Goal: Task Accomplishment & Management: Manage account settings

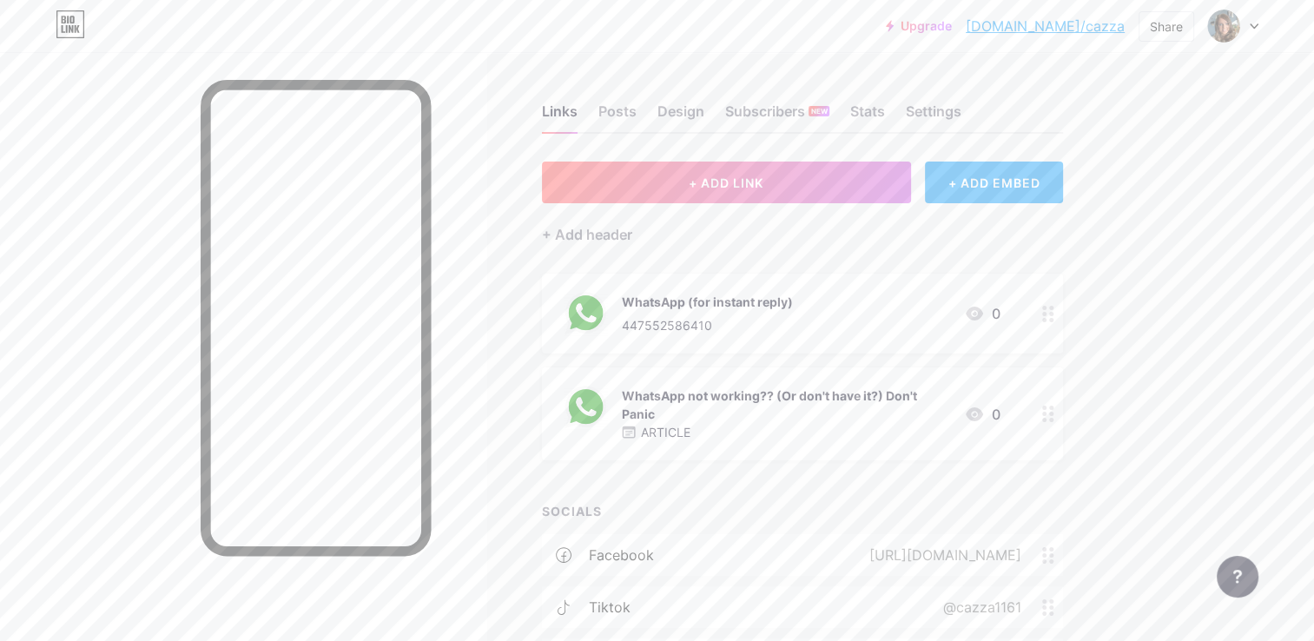
click at [710, 287] on div "WhatsApp (for instant reply) 447552586410 0" at bounding box center [802, 314] width 521 height 80
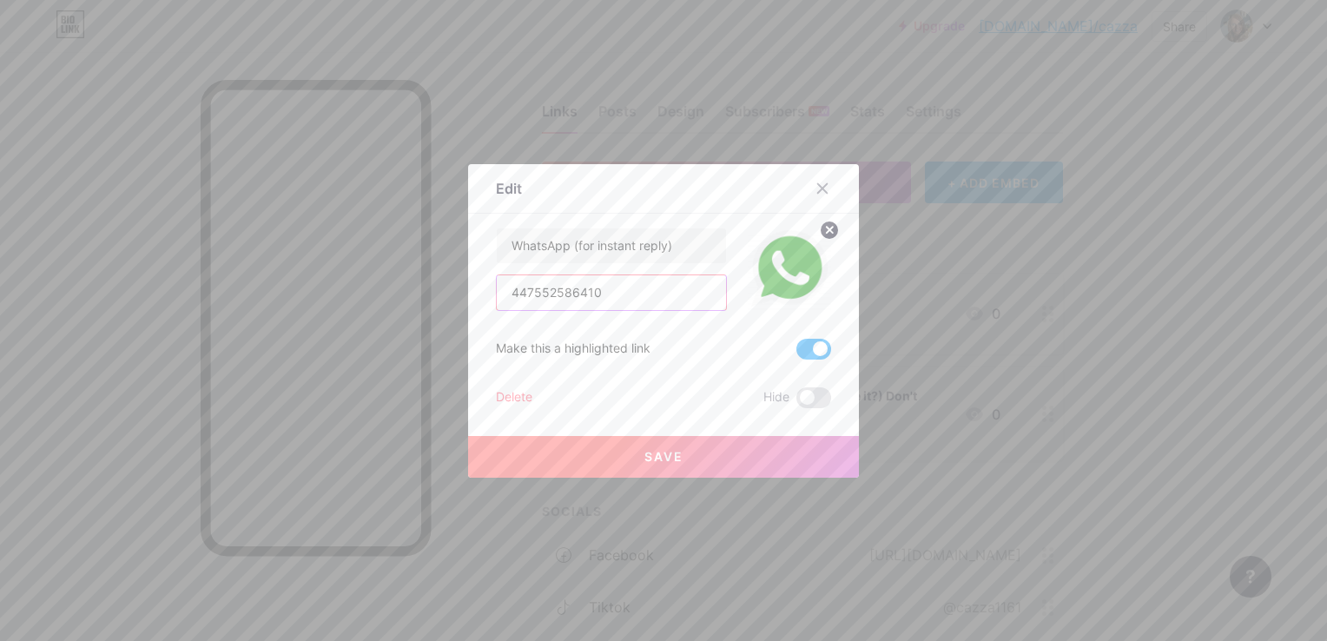
click at [520, 294] on input "447552586410" at bounding box center [611, 292] width 229 height 35
type input "07552586410"
click at [591, 441] on button "Save" at bounding box center [663, 457] width 391 height 42
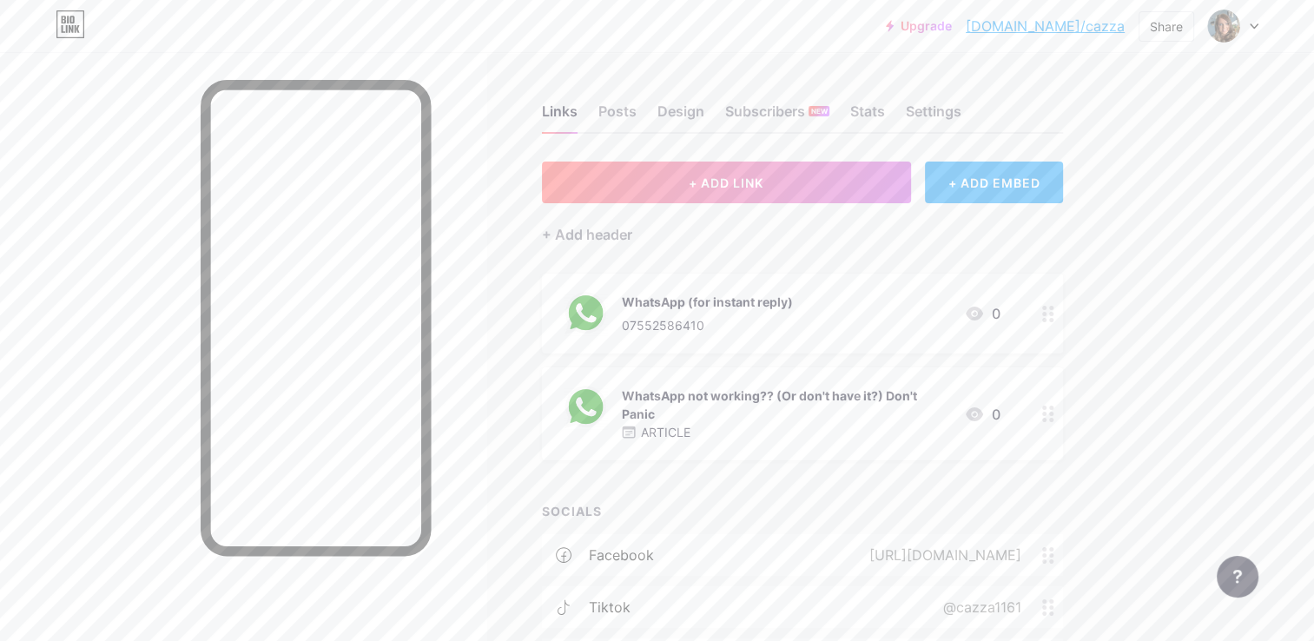
click at [702, 497] on div "+ ADD LINK + ADD EMBED + Add header WhatsApp (for instant reply) 07552586410 0 …" at bounding box center [802, 447] width 521 height 571
click at [720, 181] on span "+ ADD LINK" at bounding box center [726, 182] width 75 height 15
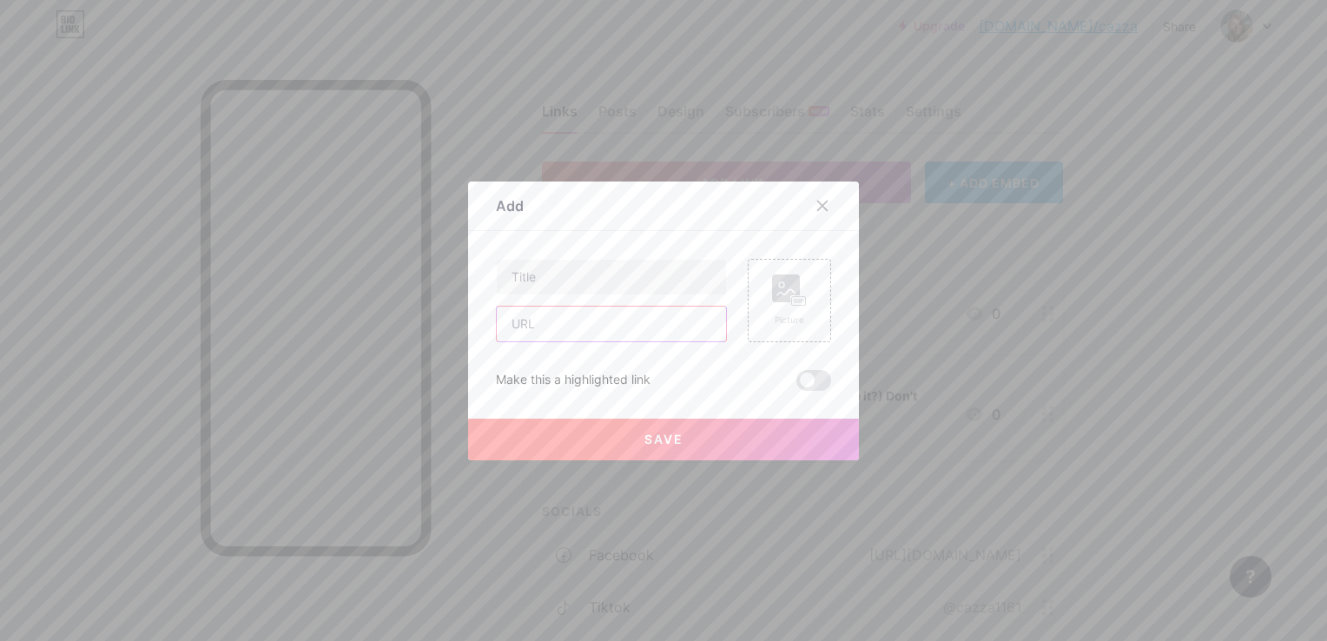
click at [565, 325] on input "text" at bounding box center [611, 324] width 229 height 35
paste input "[URL][DOMAIN_NAME][PERSON_NAME]"
type input "[URL][DOMAIN_NAME][PERSON_NAME]"
click at [550, 280] on input "text" at bounding box center [611, 277] width 229 height 35
type input "w"
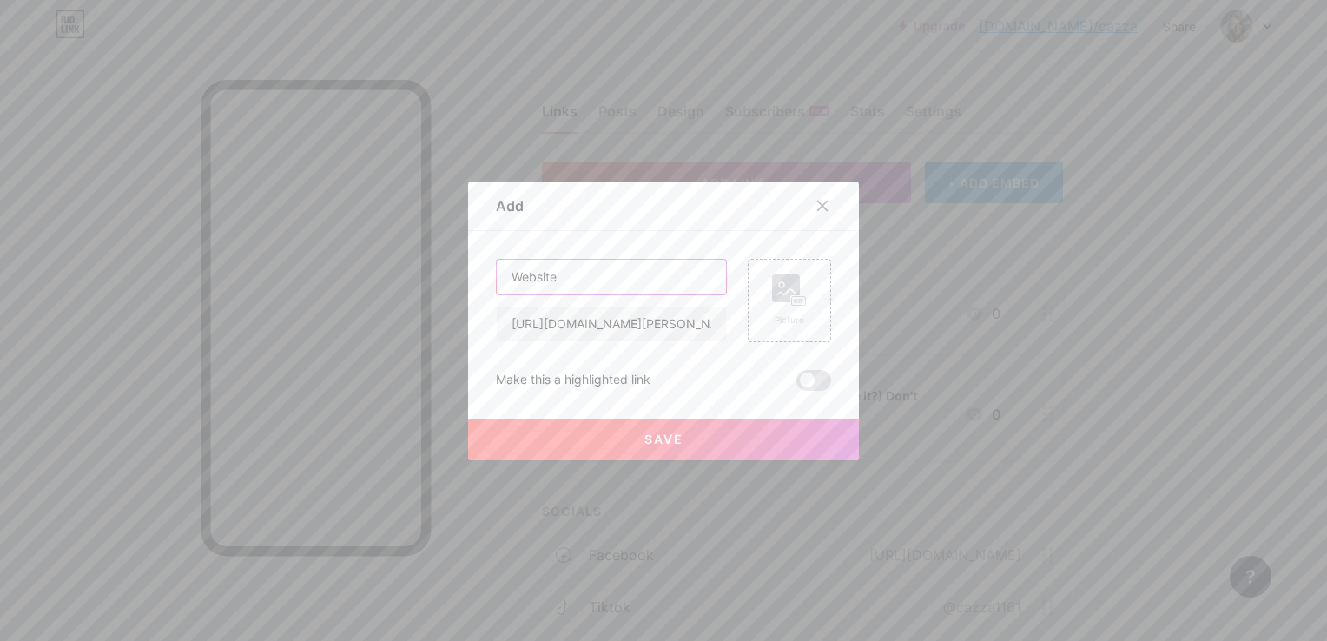
type input "Website"
click at [655, 434] on span "Save" at bounding box center [663, 439] width 39 height 15
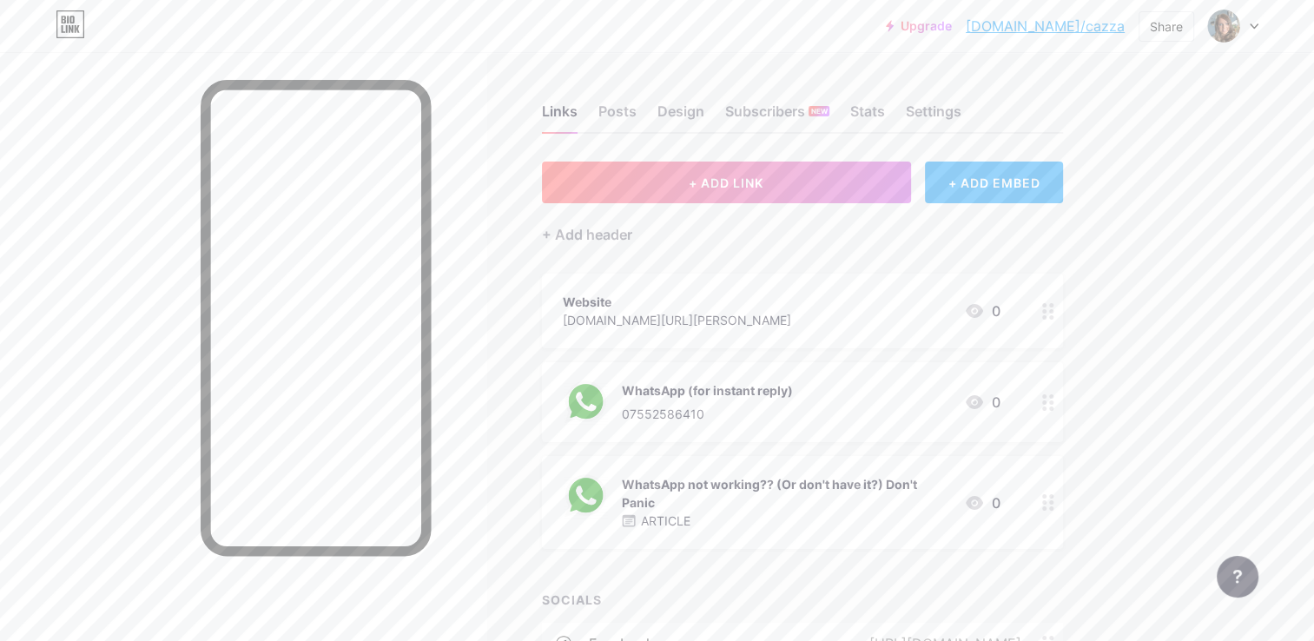
click at [683, 320] on div "[DOMAIN_NAME][URL][PERSON_NAME]" at bounding box center [677, 320] width 228 height 18
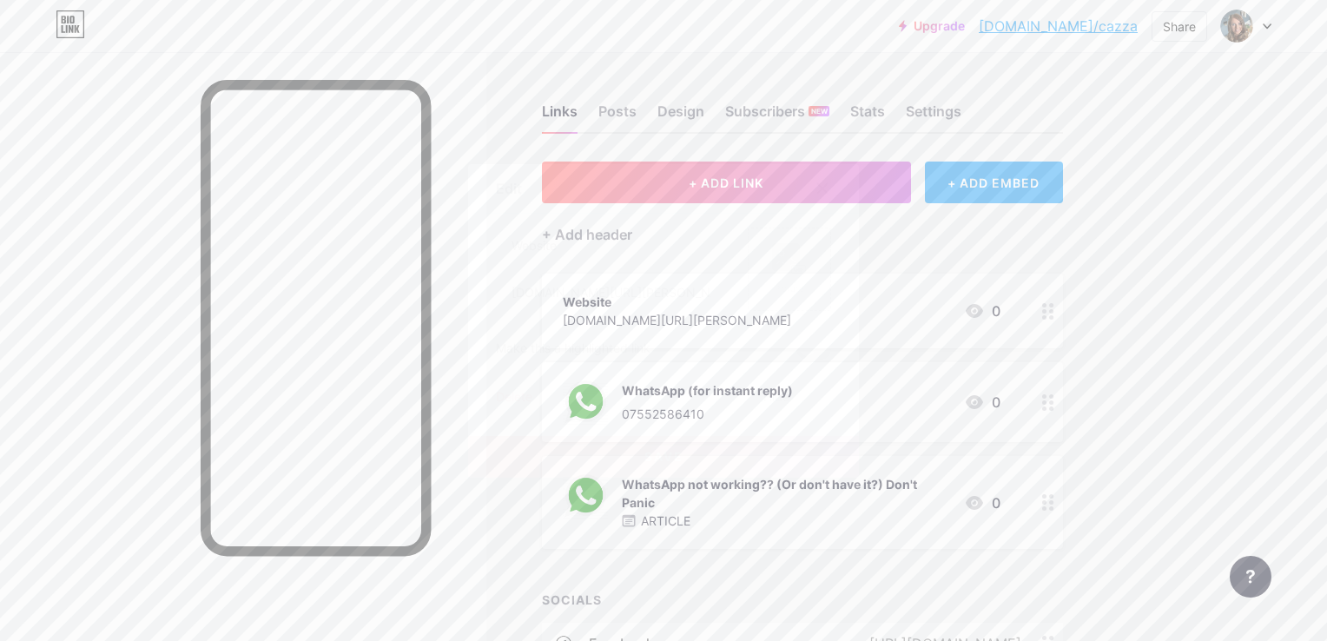
click at [818, 187] on icon at bounding box center [823, 188] width 10 height 10
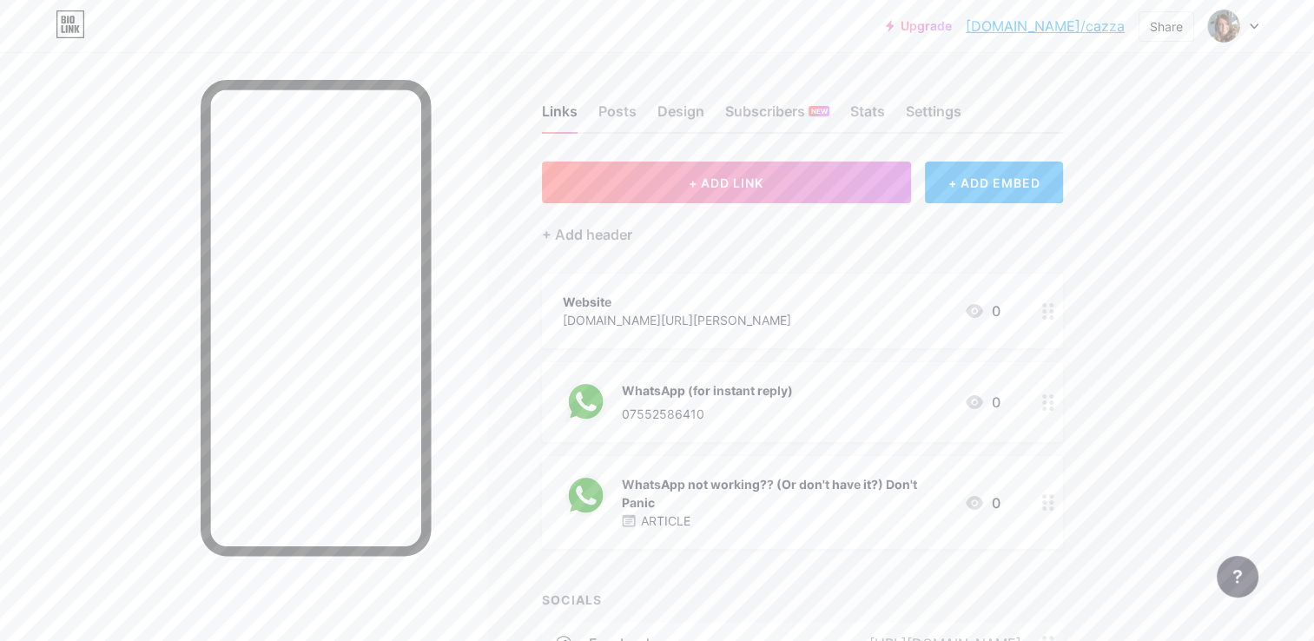
click at [1040, 403] on div at bounding box center [1049, 402] width 30 height 80
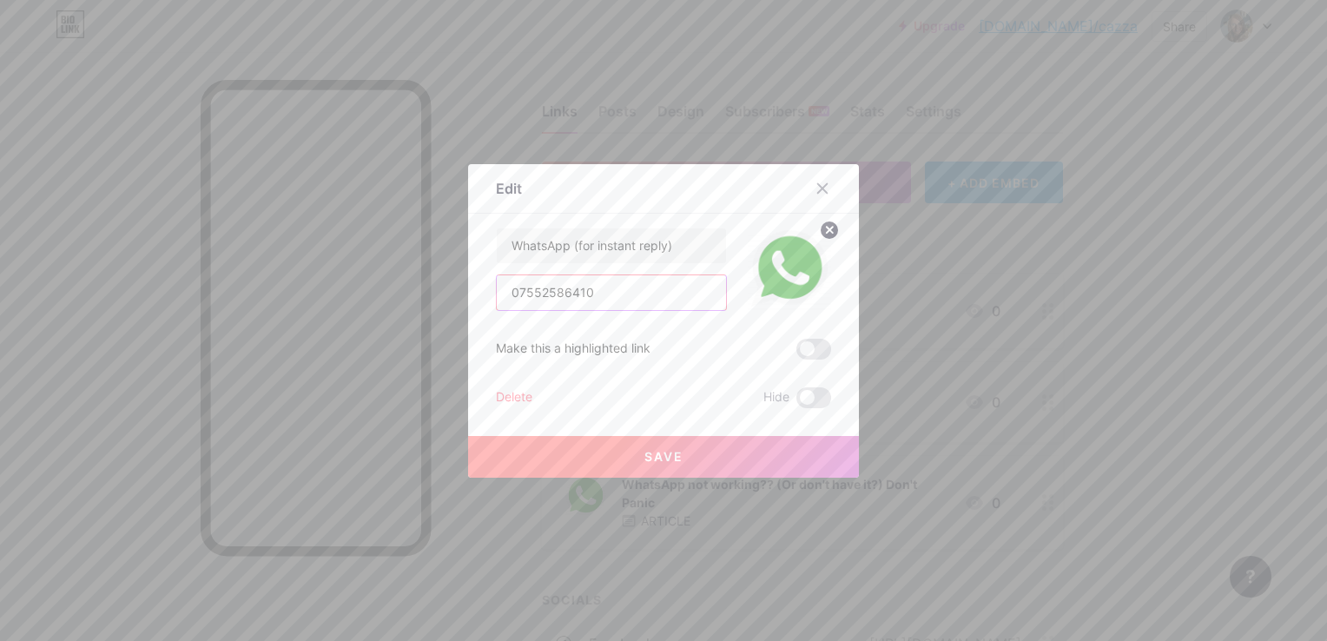
click at [594, 289] on input "07552586410" at bounding box center [611, 292] width 229 height 35
click at [671, 315] on div "WhatsApp (for instant reply) 07552586410 Make this a highlighted link Delete Hi…" at bounding box center [663, 318] width 335 height 181
click at [649, 449] on span "Save" at bounding box center [663, 456] width 39 height 15
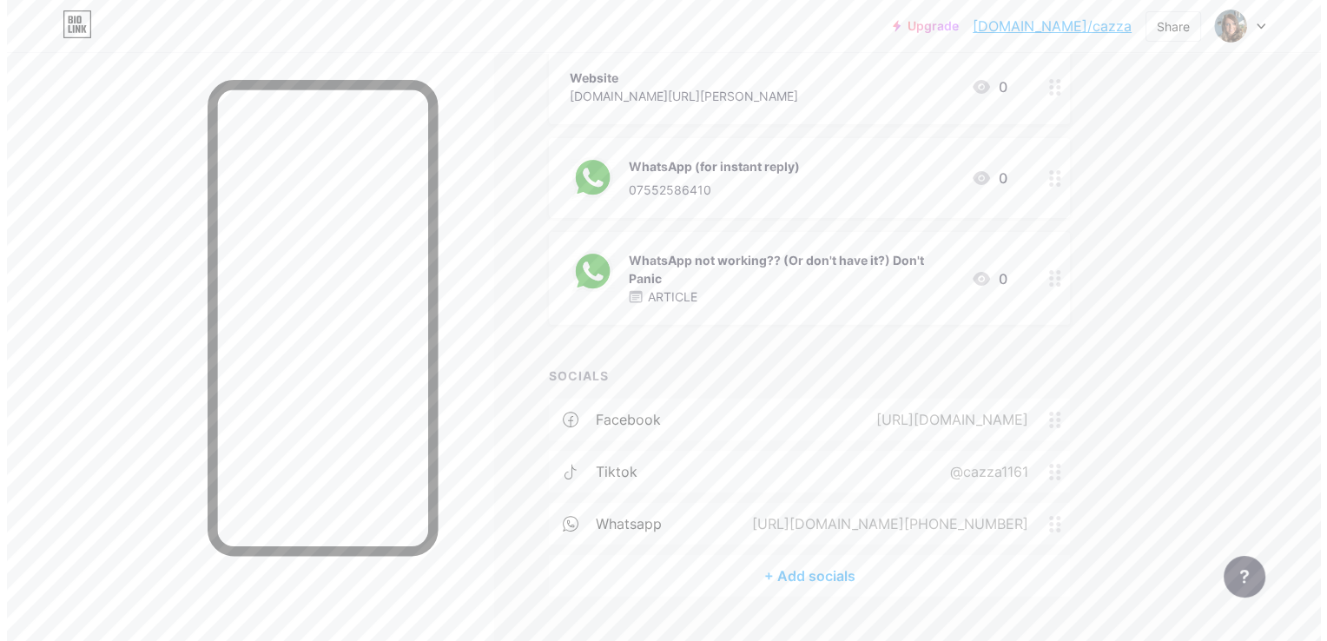
scroll to position [241, 0]
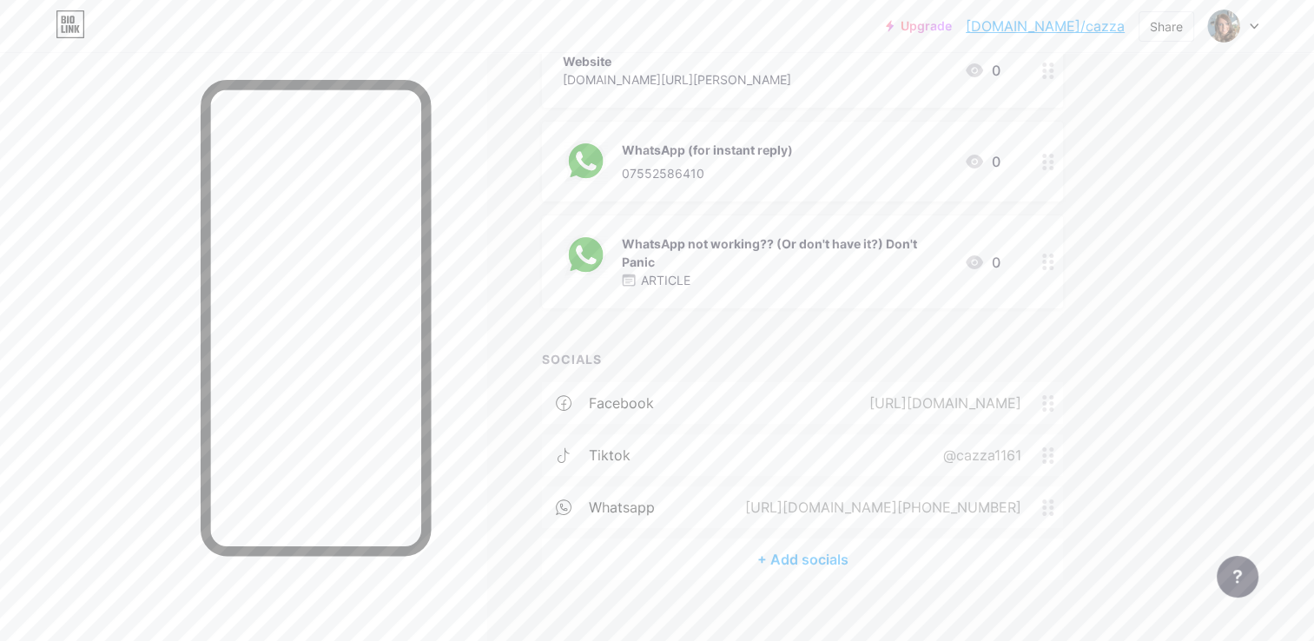
click at [1000, 499] on div "[URL][DOMAIN_NAME][PHONE_NUMBER]" at bounding box center [879, 507] width 325 height 21
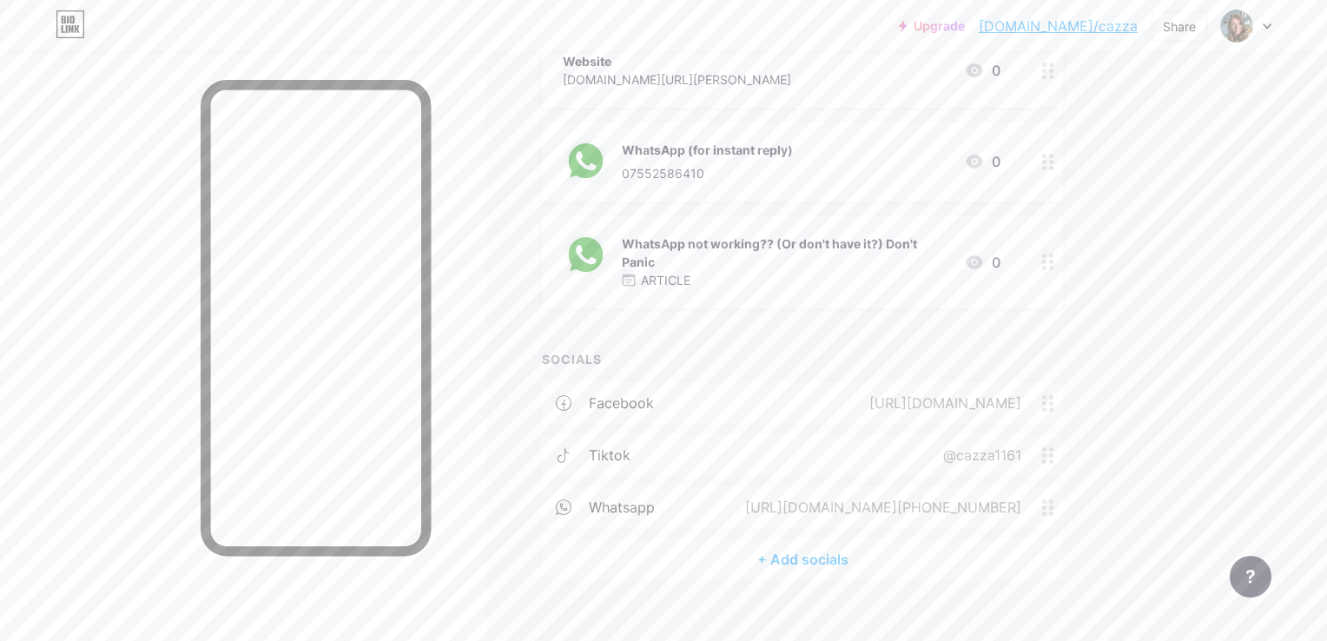
click at [816, 228] on icon at bounding box center [823, 230] width 14 height 14
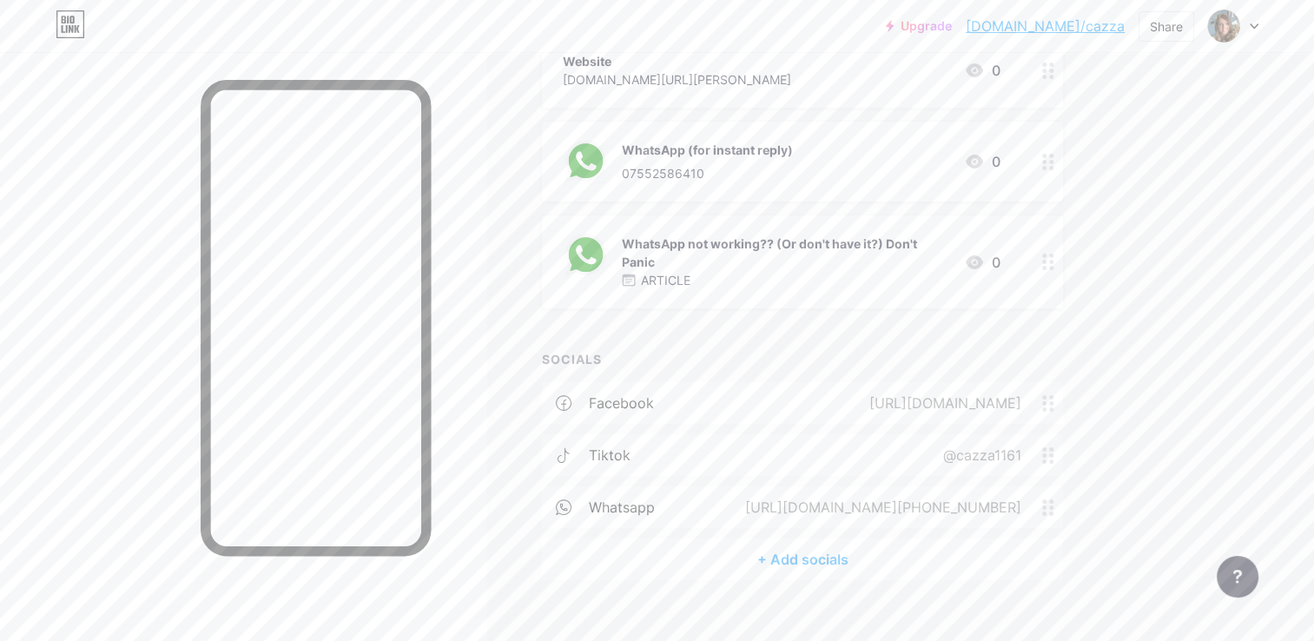
drag, startPoint x: 806, startPoint y: 505, endPoint x: 1025, endPoint y: 509, distance: 218.9
click at [1025, 509] on div "[URL][DOMAIN_NAME][PHONE_NUMBER]" at bounding box center [879, 507] width 325 height 21
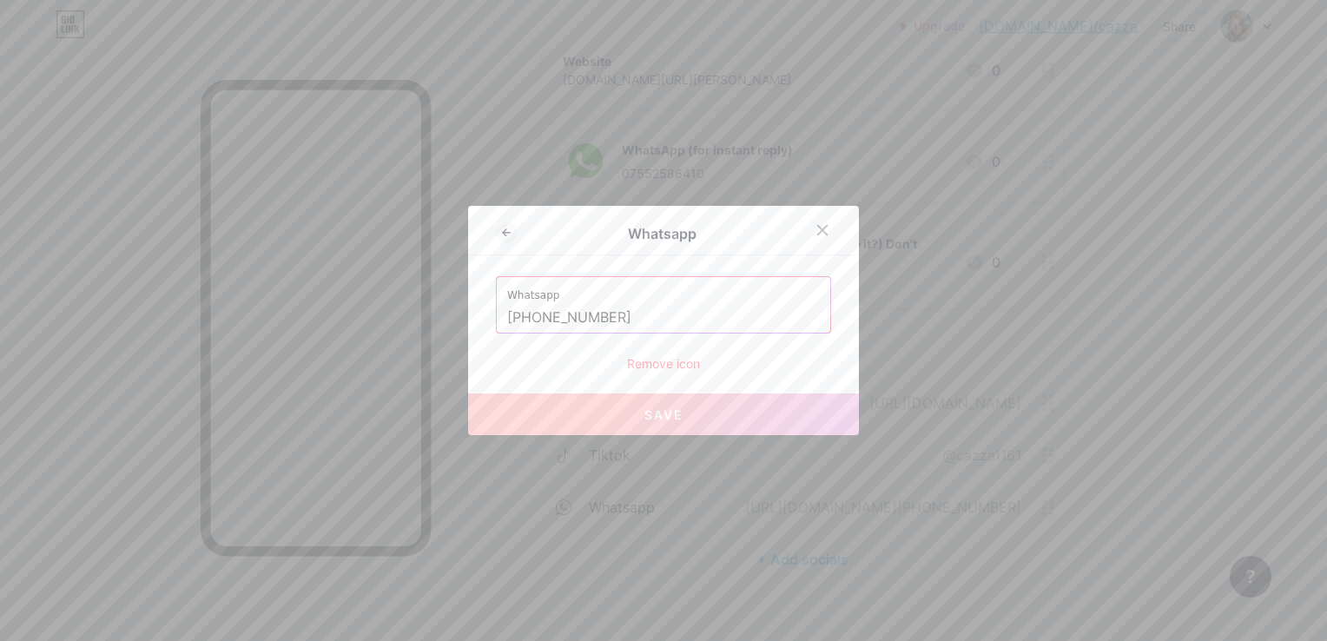
drag, startPoint x: 496, startPoint y: 314, endPoint x: 615, endPoint y: 320, distance: 119.1
click at [608, 323] on div "Whatsapp [PHONE_NUMBER]" at bounding box center [664, 305] width 334 height 56
drag, startPoint x: 622, startPoint y: 317, endPoint x: 480, endPoint y: 302, distance: 142.3
click at [480, 302] on div "Whatsapp Whatsapp [PHONE_NUMBER] Remove icon Save" at bounding box center [663, 320] width 391 height 229
click at [817, 231] on icon at bounding box center [823, 230] width 14 height 14
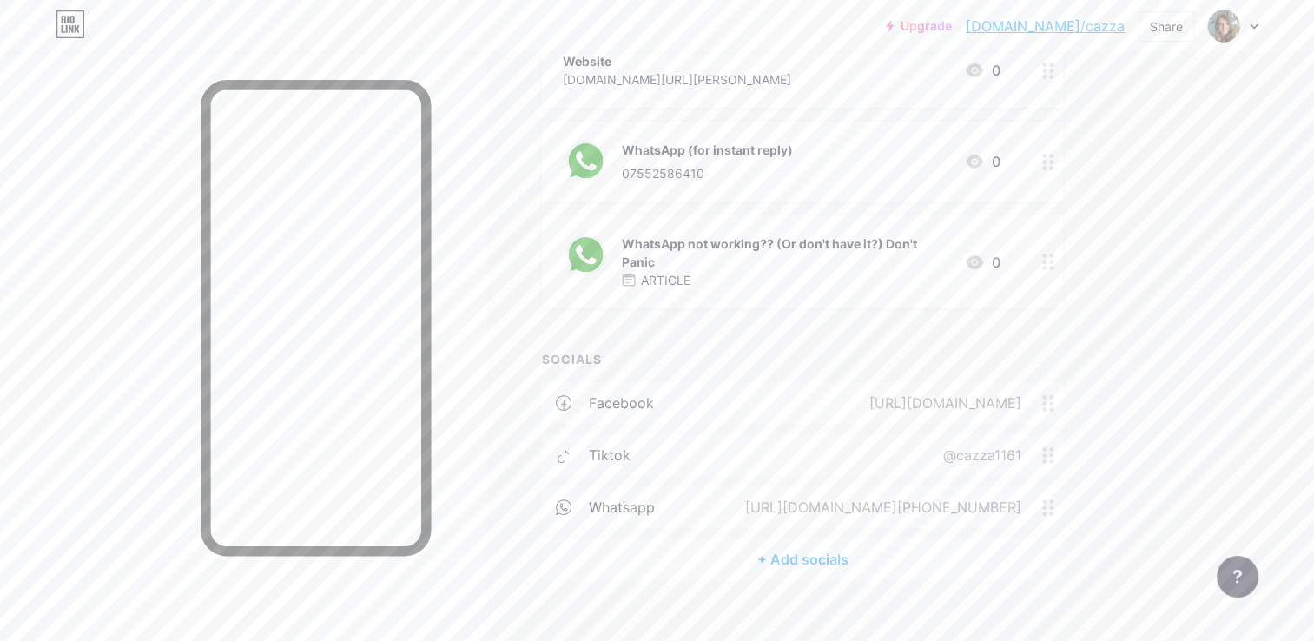
click at [1032, 158] on div "WhatsApp (for instant reply) 07552586410 0" at bounding box center [802, 162] width 521 height 80
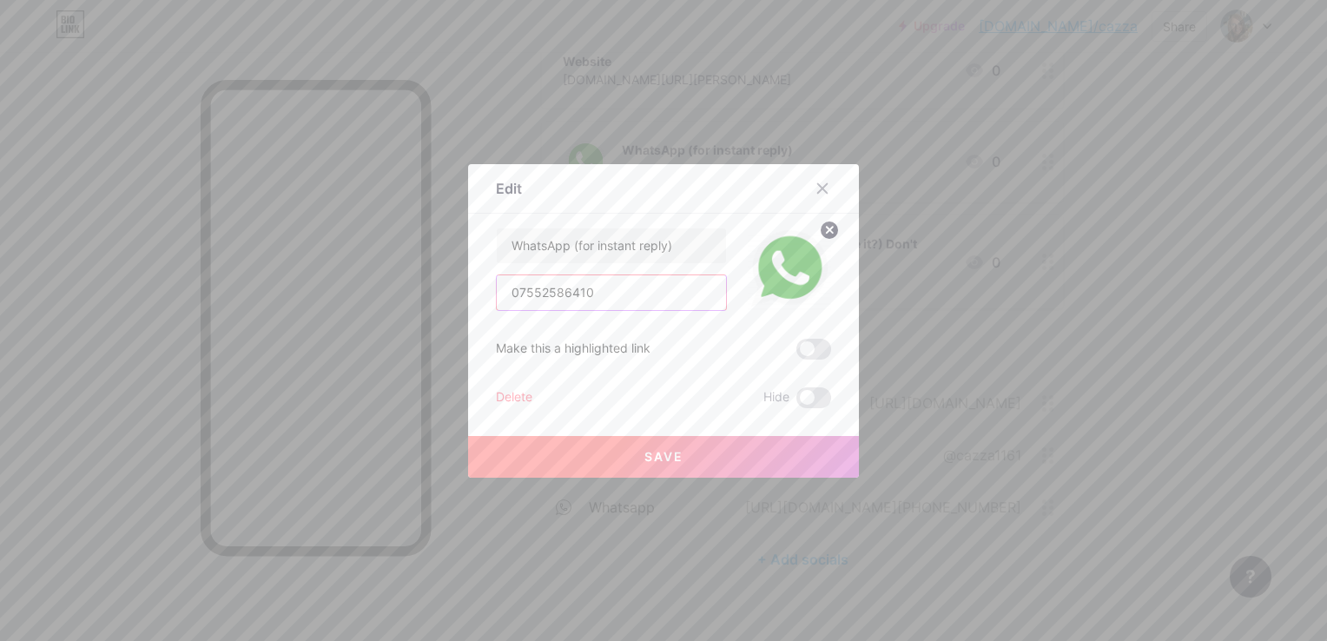
drag, startPoint x: 597, startPoint y: 297, endPoint x: 482, endPoint y: 288, distance: 115.0
click at [482, 288] on div "Edit Content YouTube Play YouTube video without leaving your page. ADD Vimeo Pl…" at bounding box center [663, 321] width 391 height 314
paste input "+44"
type input "[PHONE_NUMBER]"
click at [644, 459] on span "Save" at bounding box center [663, 456] width 39 height 15
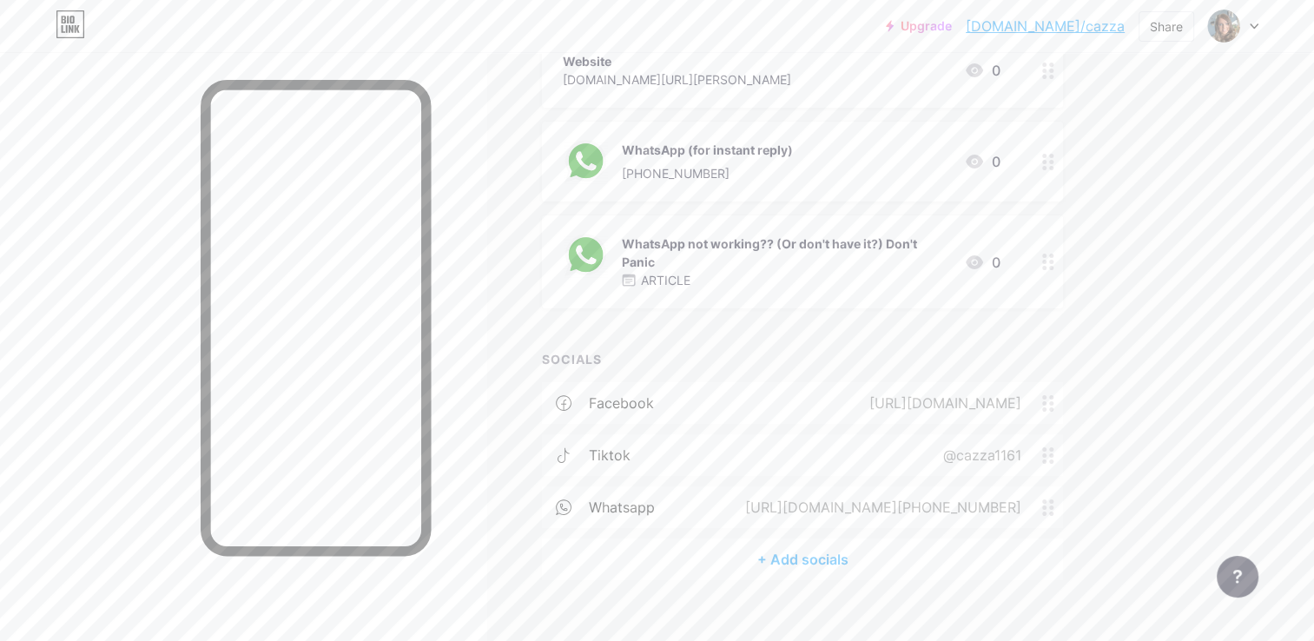
click at [1039, 155] on div at bounding box center [1049, 162] width 30 height 80
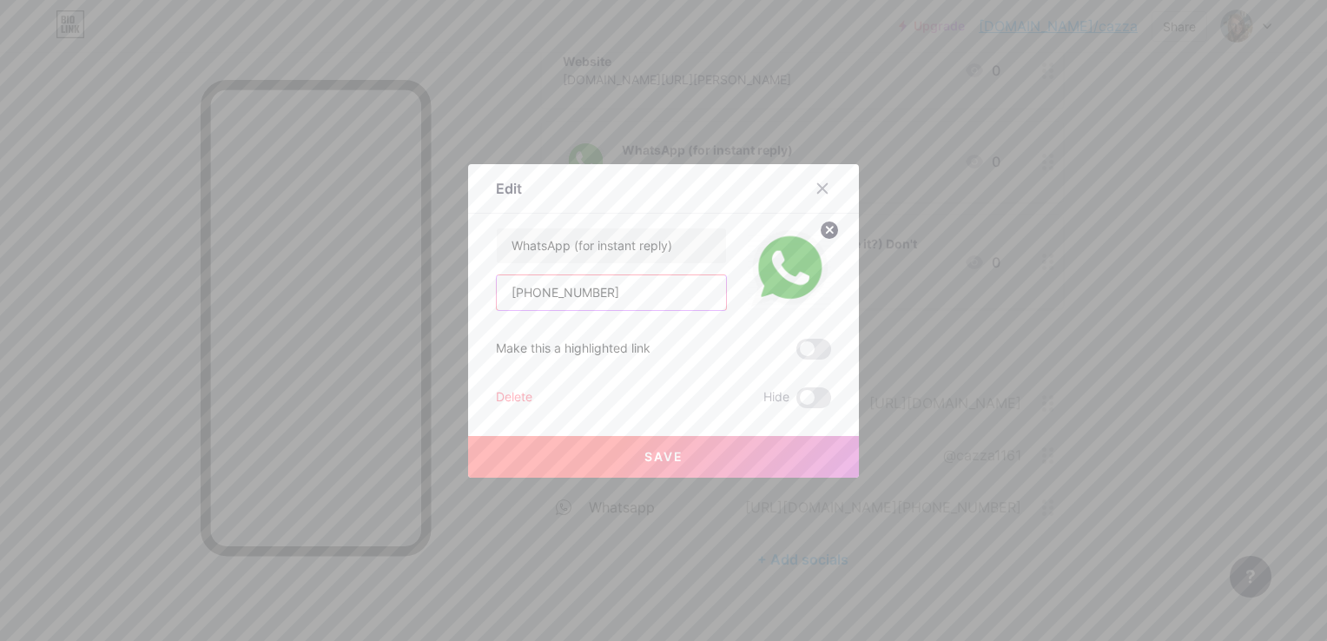
click at [637, 287] on input "[PHONE_NUMBER]" at bounding box center [611, 292] width 229 height 35
paste input "[URL][DOMAIN_NAME]"
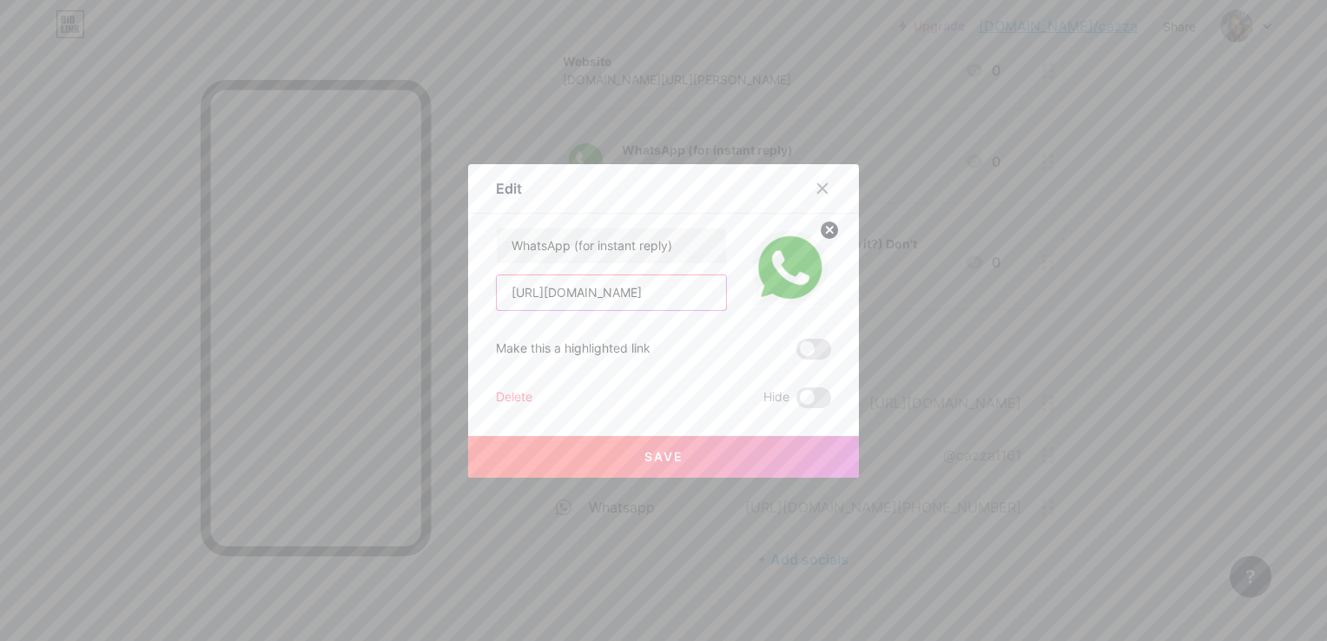
type input "[URL][DOMAIN_NAME]"
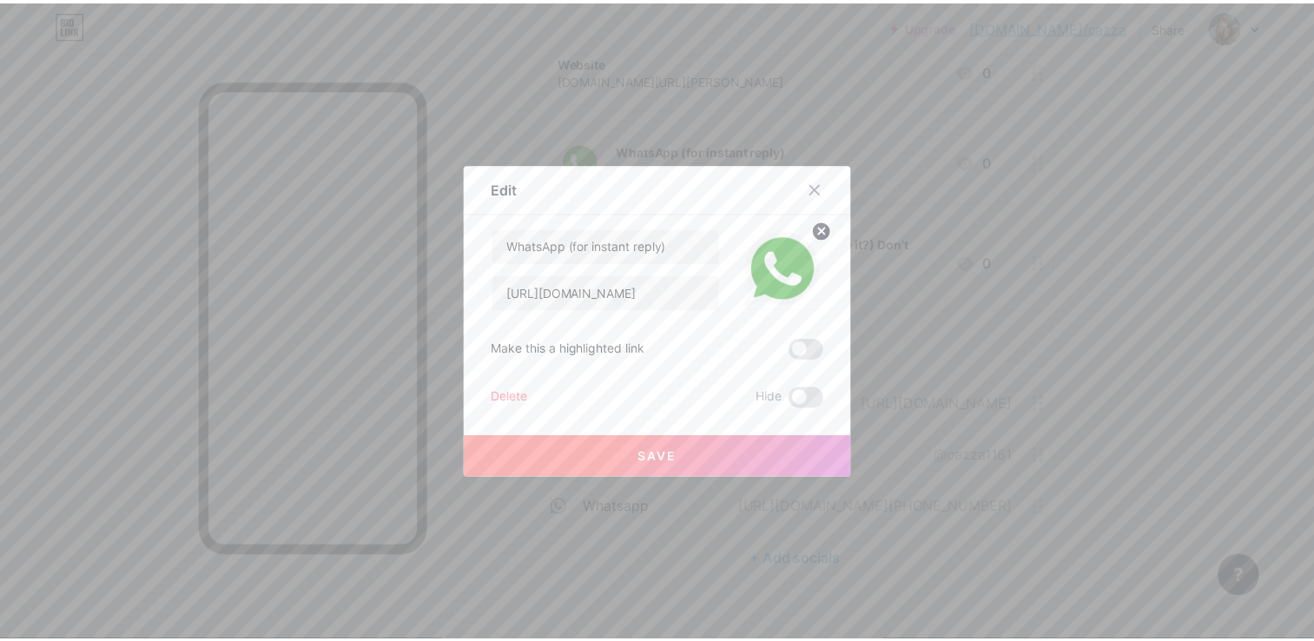
scroll to position [0, 0]
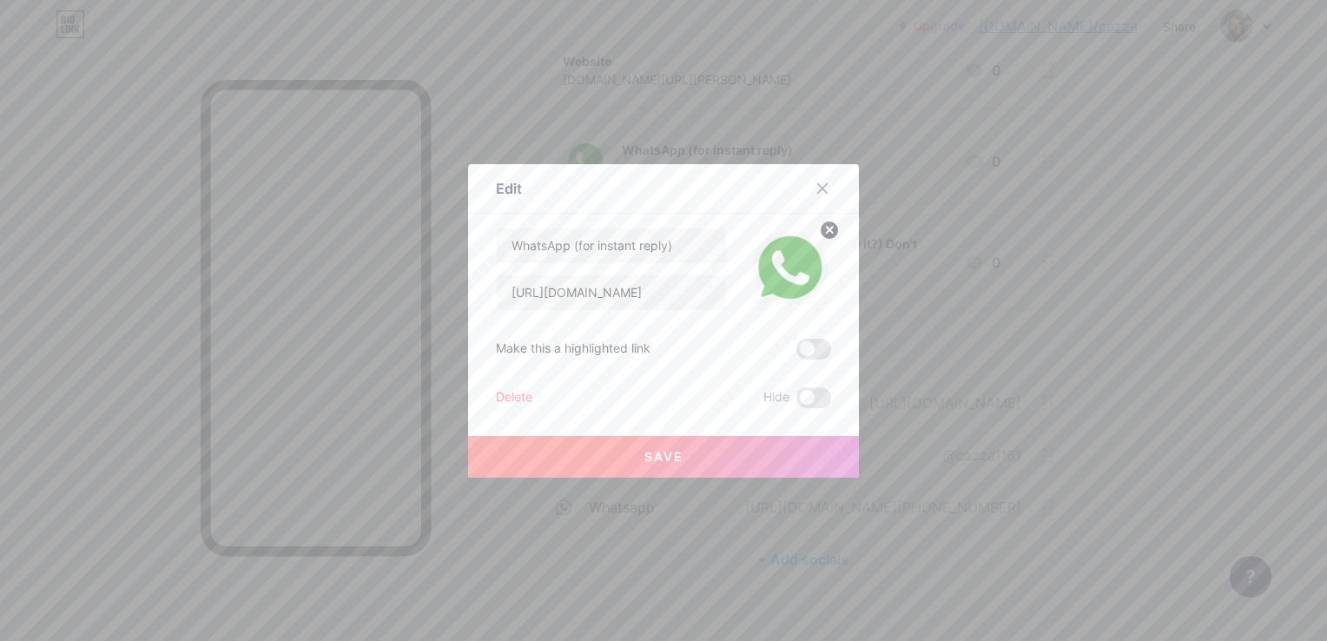
click at [664, 453] on span "Save" at bounding box center [663, 456] width 39 height 15
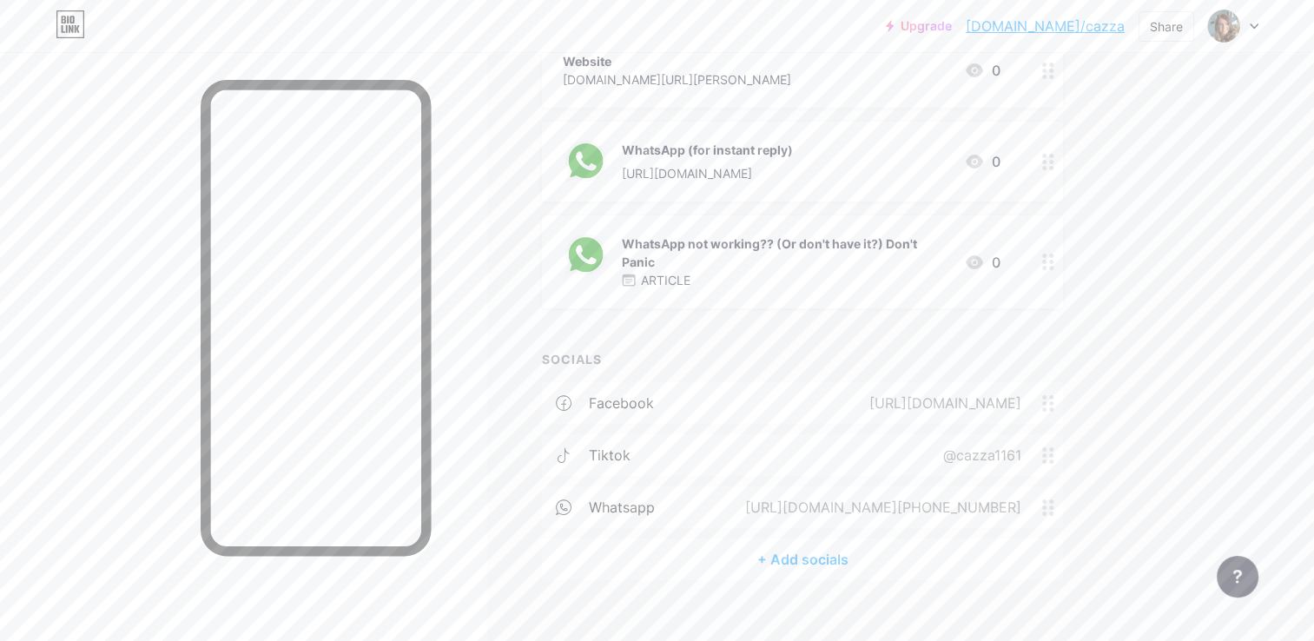
click at [742, 178] on div "[URL][DOMAIN_NAME]" at bounding box center [707, 173] width 171 height 18
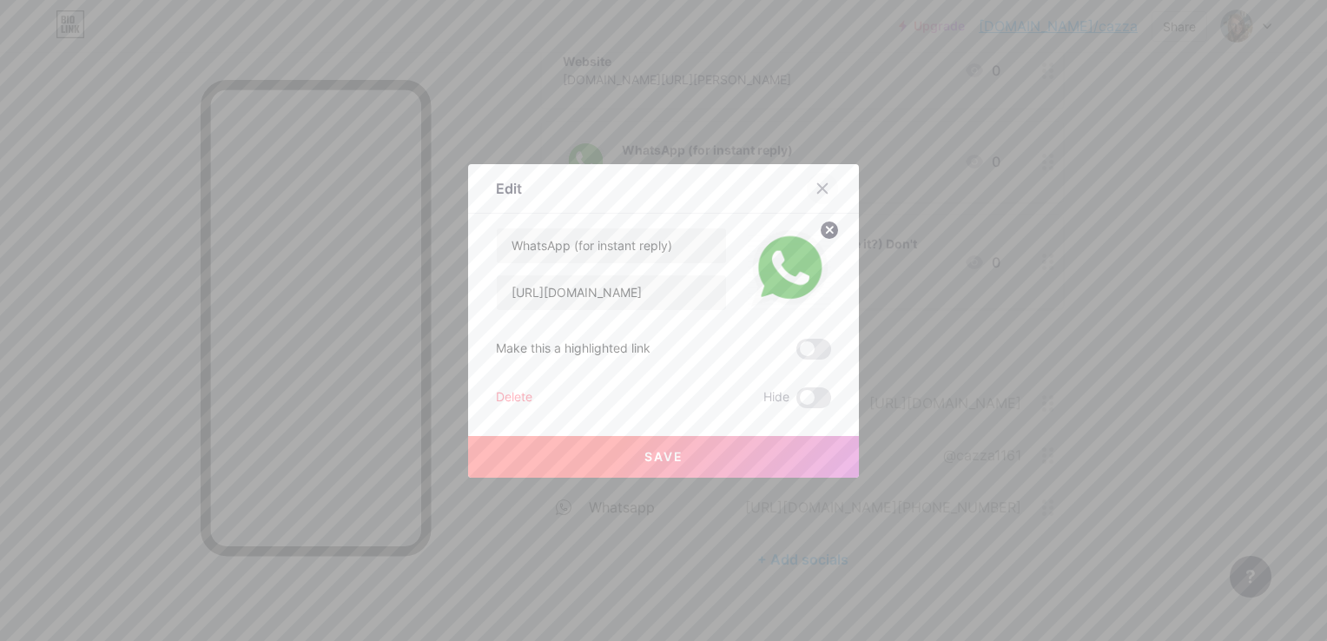
click at [818, 191] on icon at bounding box center [823, 188] width 10 height 10
